Goal: Task Accomplishment & Management: Manage account settings

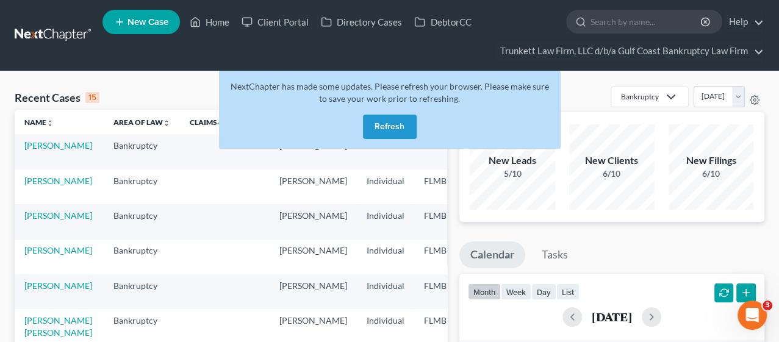
click at [383, 131] on button "Refresh" at bounding box center [390, 127] width 54 height 24
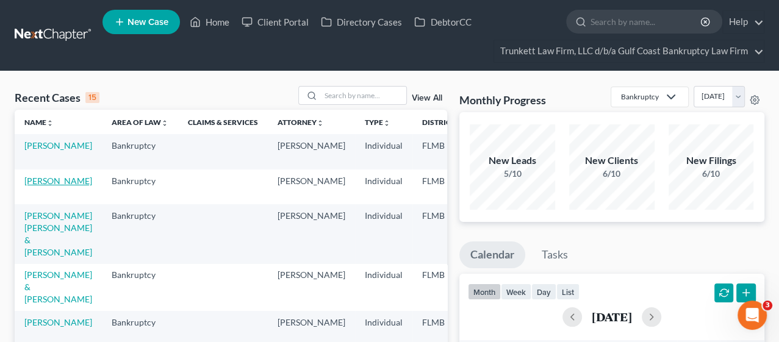
click at [35, 186] on link "[PERSON_NAME]" at bounding box center [58, 181] width 68 height 10
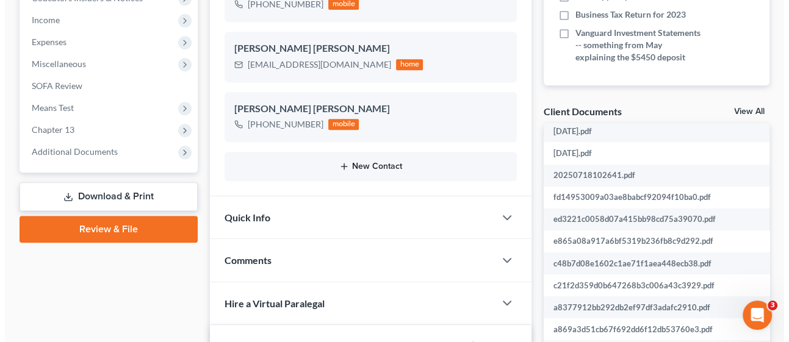
scroll to position [203, 0]
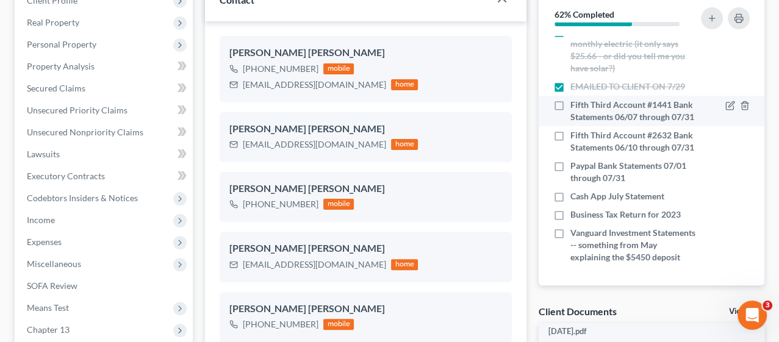
click at [570, 99] on label "Fifth Third Account #1441 Bank Statements 06/07 through 07/31" at bounding box center [634, 111] width 128 height 24
click at [575, 99] on input "Fifth Third Account #1441 Bank Statements 06/07 through 07/31" at bounding box center [579, 103] width 8 height 8
checkbox input "true"
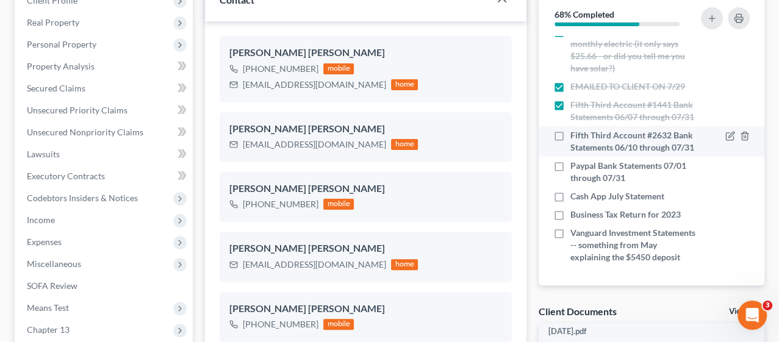
click at [570, 129] on label "Fifth Third Account #2632 Bank Statements 06/10 through 07/31" at bounding box center [634, 141] width 128 height 24
click at [575, 129] on input "Fifth Third Account #2632 Bank Statements 06/10 through 07/31" at bounding box center [579, 133] width 8 height 8
checkbox input "true"
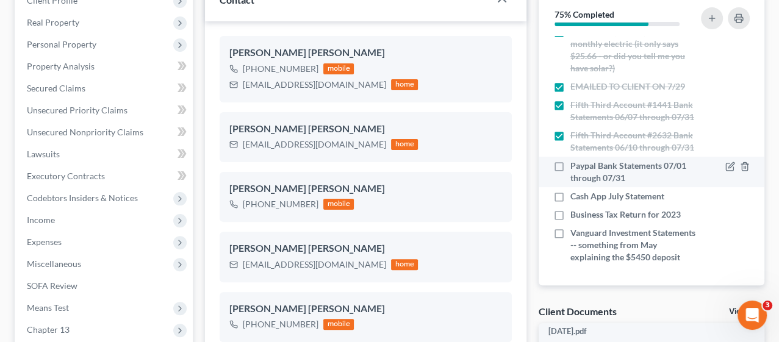
click at [570, 160] on label "Paypal Bank Statements 07/01 through 07/31" at bounding box center [634, 172] width 128 height 24
click at [575, 160] on input "Paypal Bank Statements 07/01 through 07/31" at bounding box center [579, 164] width 8 height 8
checkbox input "true"
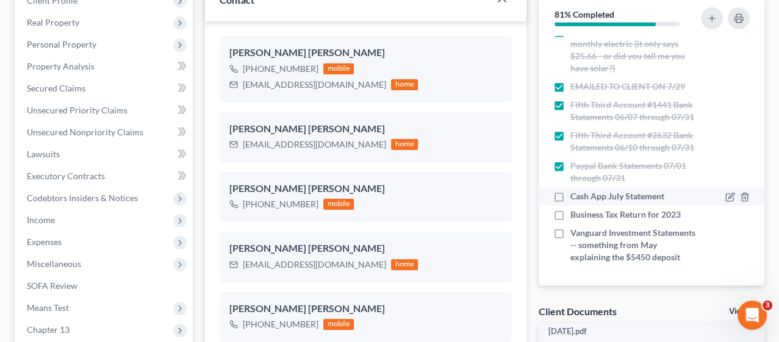
click at [570, 190] on label "Cash App July Statement" at bounding box center [617, 196] width 94 height 12
click at [575, 190] on input "Cash App July Statement" at bounding box center [579, 194] width 8 height 8
checkbox input "true"
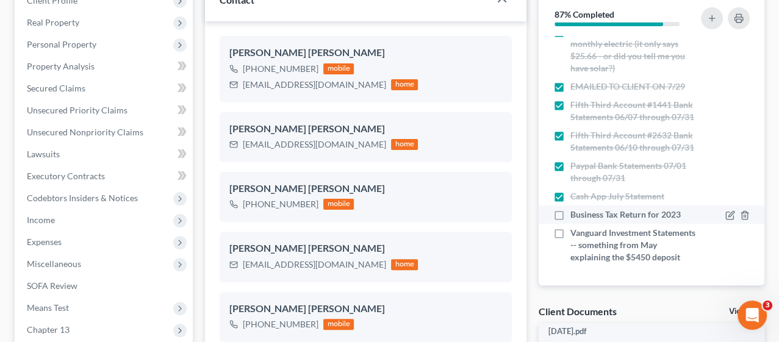
click at [570, 209] on label "Business Tax Return for 2023" at bounding box center [625, 215] width 110 height 12
click at [575, 209] on input "Business Tax Return for 2023" at bounding box center [579, 213] width 8 height 8
checkbox input "true"
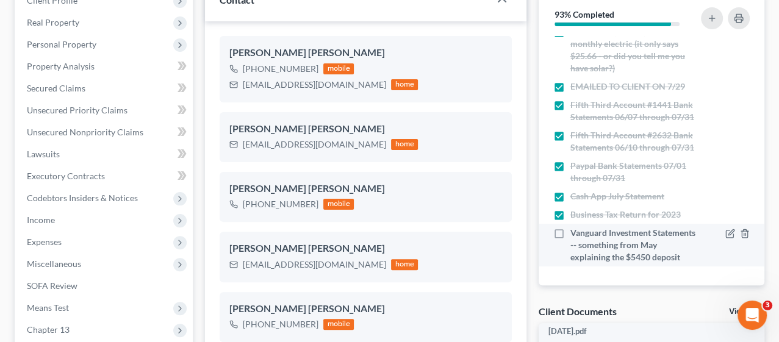
click at [570, 227] on label "Vanguard Investment Statements -- something from May explaining the $5450 depos…" at bounding box center [634, 245] width 128 height 37
click at [575, 227] on input "Vanguard Investment Statements -- something from May explaining the $5450 depos…" at bounding box center [579, 231] width 8 height 8
click at [570, 227] on label "Vanguard Investment Statements -- something from May explaining the $5450 depos…" at bounding box center [634, 245] width 128 height 37
click at [575, 227] on input "Vanguard Investment Statements -- something from May explaining the $5450 depos…" at bounding box center [579, 231] width 8 height 8
checkbox input "false"
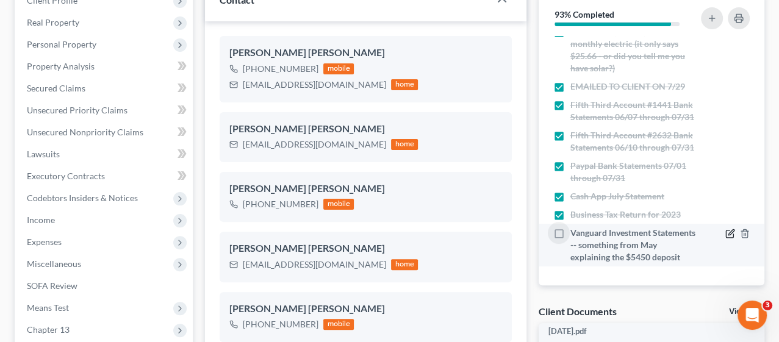
click at [726, 231] on icon "button" at bounding box center [729, 234] width 7 height 7
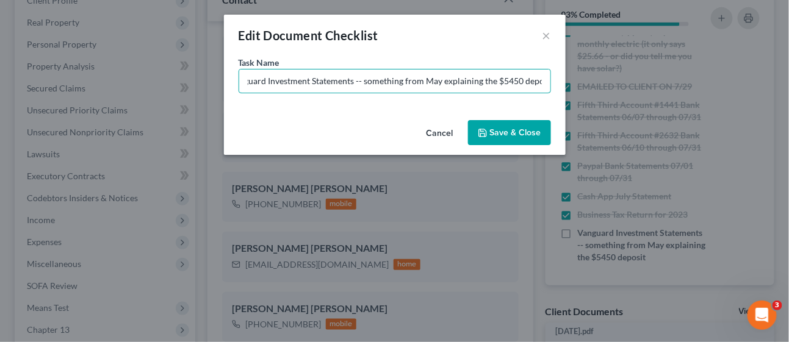
scroll to position [0, 25]
drag, startPoint x: 506, startPoint y: 81, endPoint x: 556, endPoint y: 79, distance: 50.7
click at [556, 79] on div "Task Name * Vanguard Investment Statements -- something from May explaining the…" at bounding box center [395, 85] width 342 height 59
click at [543, 81] on input "Vanguard Investment Statements -- something from May explaining the $5450 depos…" at bounding box center [394, 81] width 311 height 23
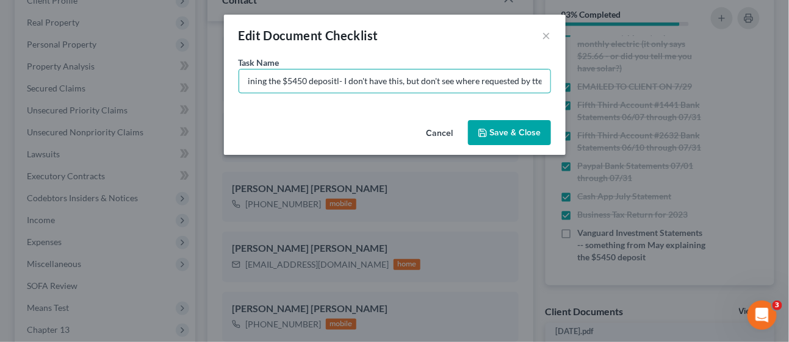
type input "Vanguard Investment Statements -- something from May explaining the $5450 depos…"
click at [495, 131] on button "Save & Close" at bounding box center [509, 133] width 83 height 26
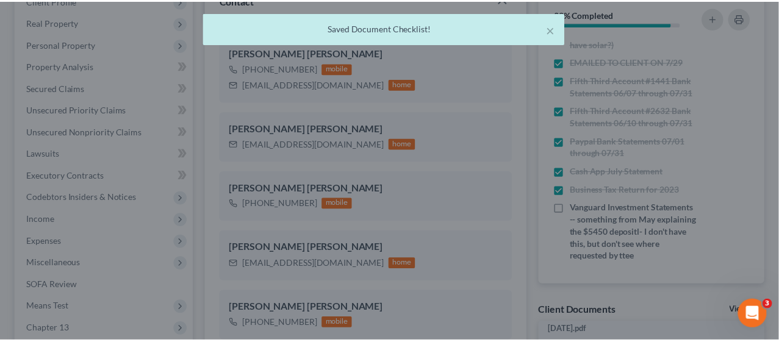
scroll to position [607, 0]
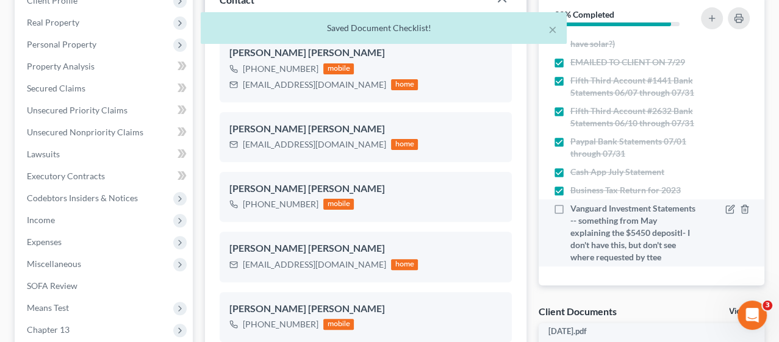
click at [570, 217] on label "Vanguard Investment Statements -- something from May explaining the $5450 depos…" at bounding box center [634, 233] width 128 height 61
click at [575, 210] on input "Vanguard Investment Statements -- something from May explaining the $5450 depos…" at bounding box center [579, 207] width 8 height 8
checkbox input "true"
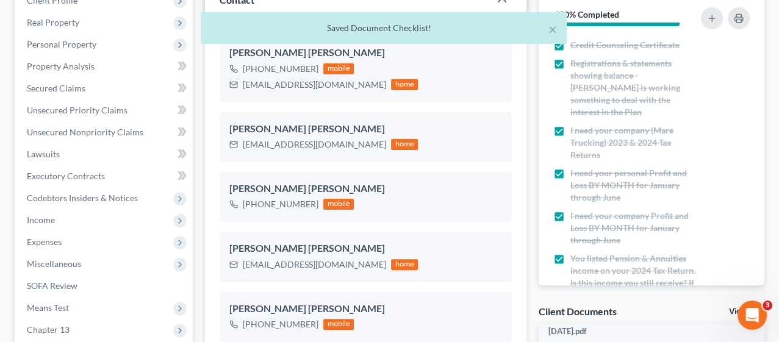
scroll to position [0, 0]
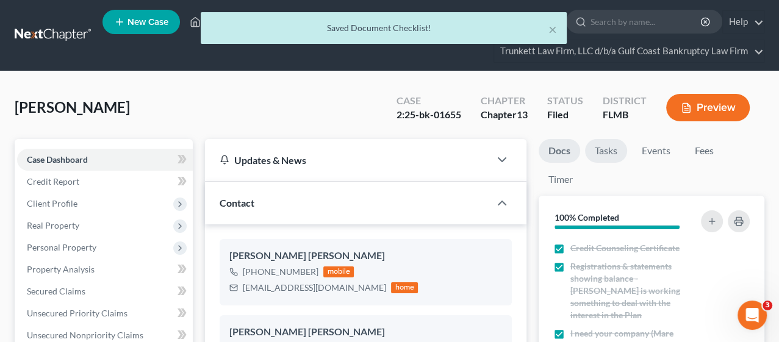
click at [604, 153] on link "Tasks" at bounding box center [606, 151] width 42 height 24
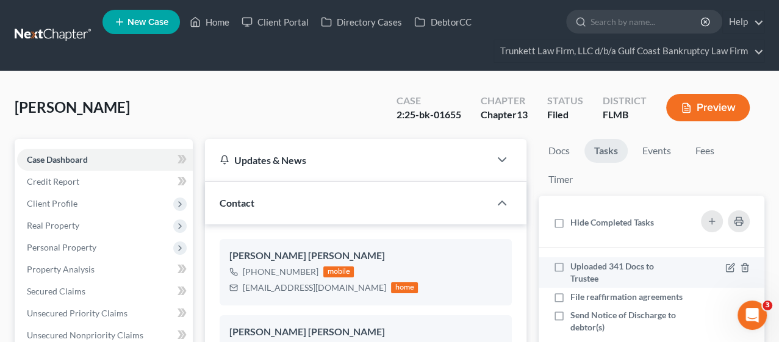
click at [570, 267] on label "Uploaded 341 Docs to Trustee" at bounding box center [626, 272] width 113 height 24
click at [575, 267] on input "Uploaded 341 Docs to Trustee" at bounding box center [579, 264] width 8 height 8
checkbox input "true"
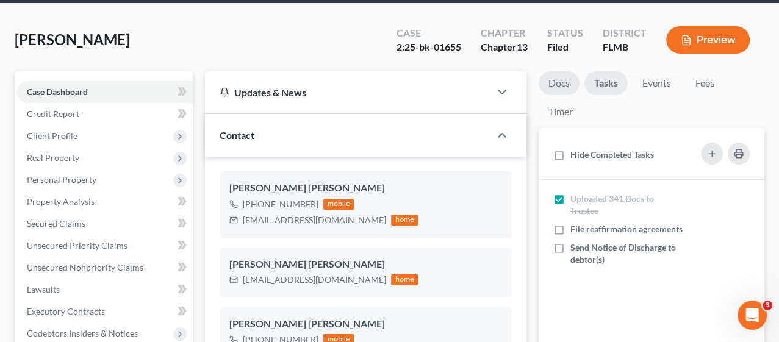
click at [553, 82] on link "Docs" at bounding box center [559, 83] width 41 height 24
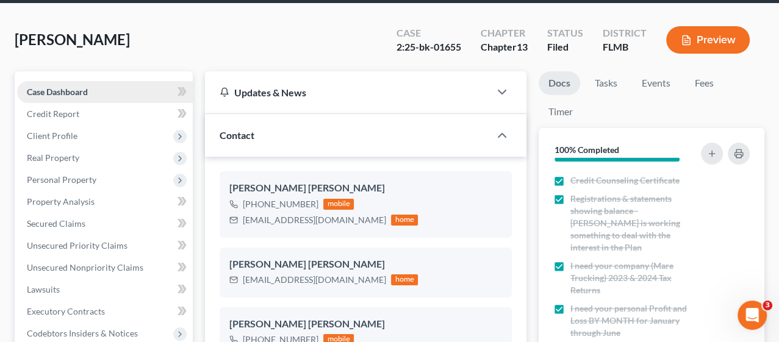
click at [128, 88] on link "Case Dashboard" at bounding box center [105, 92] width 176 height 22
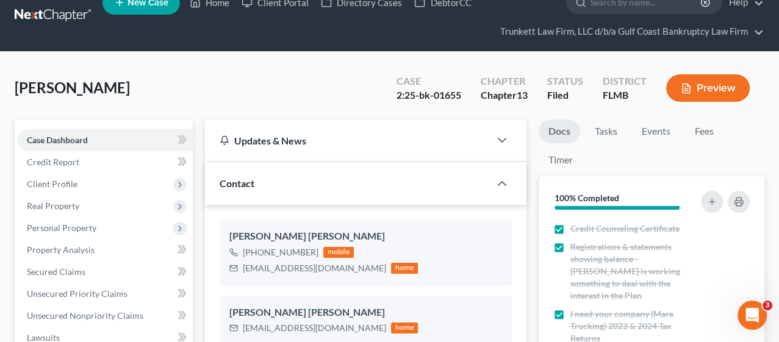
scroll to position [0, 0]
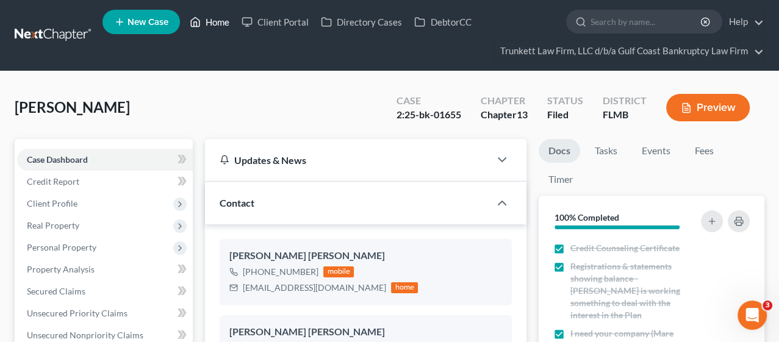
click at [217, 22] on link "Home" at bounding box center [210, 22] width 52 height 22
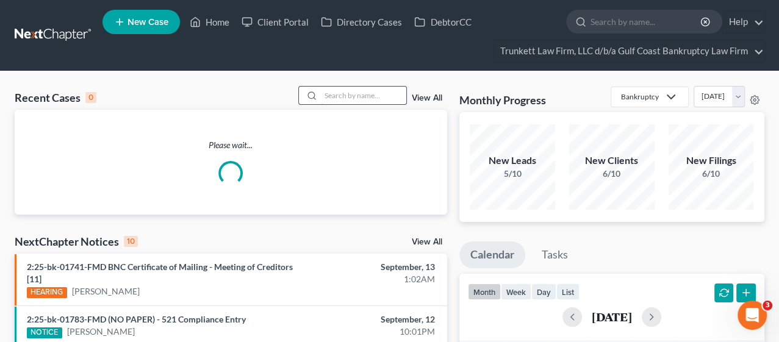
click at [334, 95] on input "search" at bounding box center [363, 96] width 85 height 18
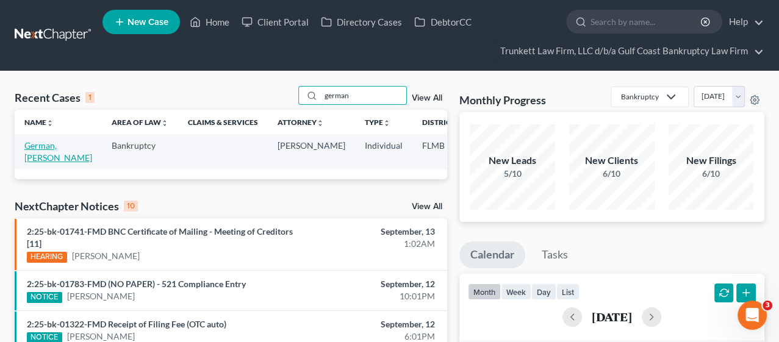
type input "german"
click at [40, 155] on link "German, [PERSON_NAME]" at bounding box center [58, 151] width 68 height 23
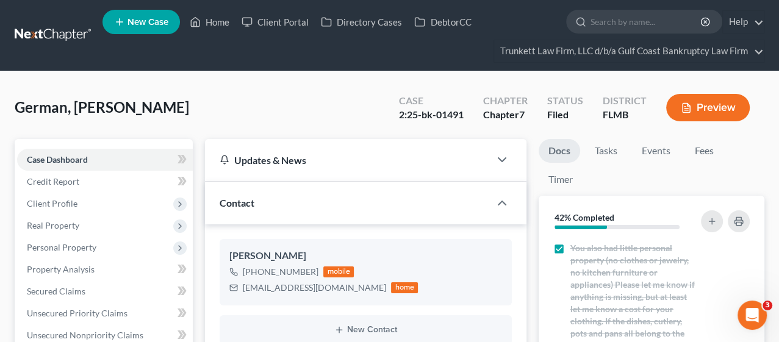
scroll to position [838, 0]
